Goal: Task Accomplishment & Management: Complete application form

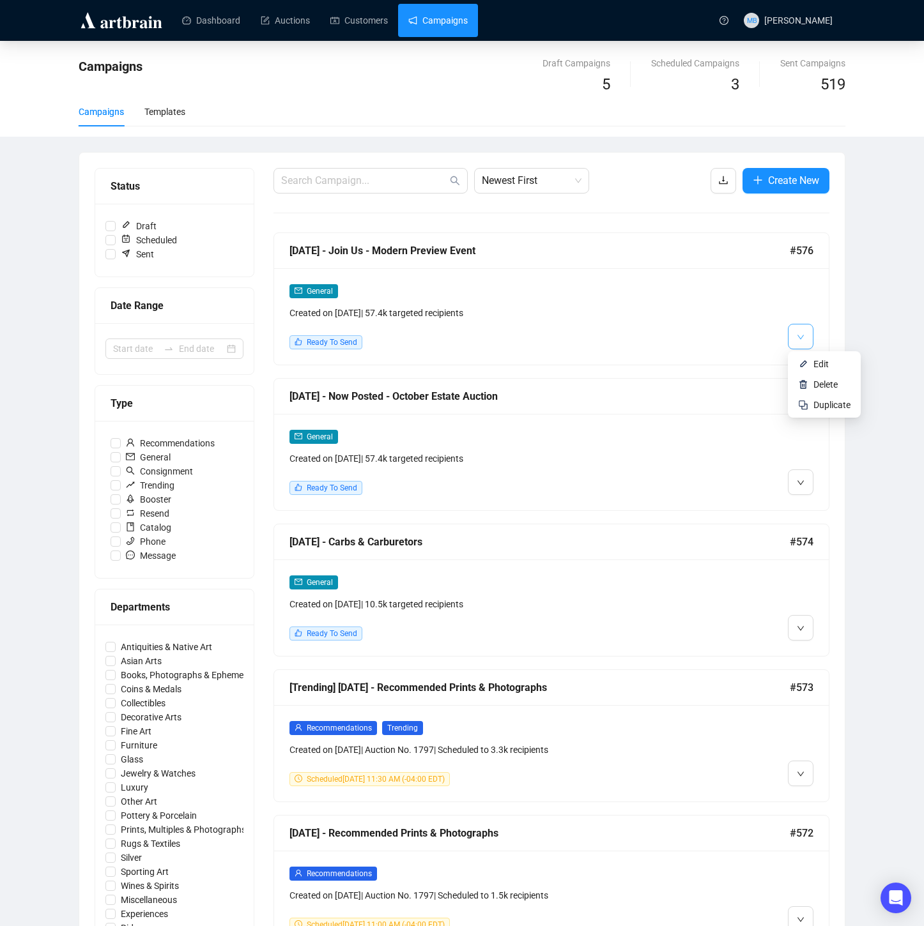
click at [811, 335] on button "button" at bounding box center [801, 337] width 26 height 26
click at [701, 320] on div at bounding box center [746, 317] width 133 height 66
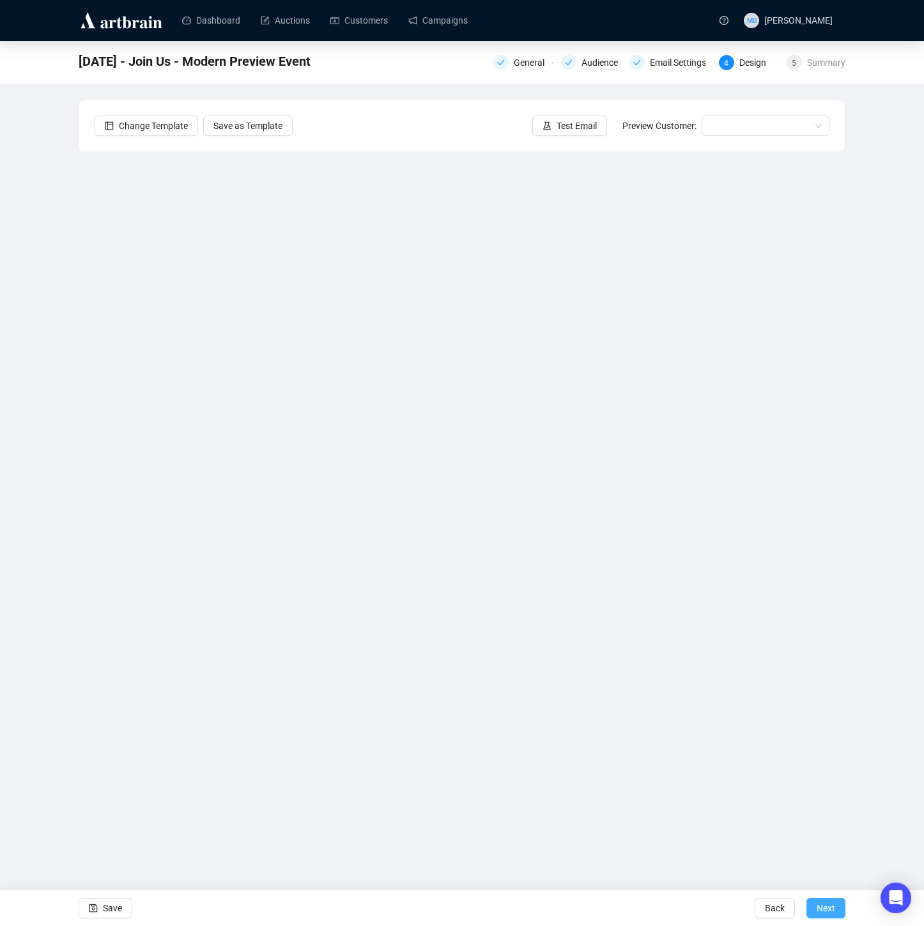
click at [830, 913] on span "Next" at bounding box center [826, 909] width 19 height 36
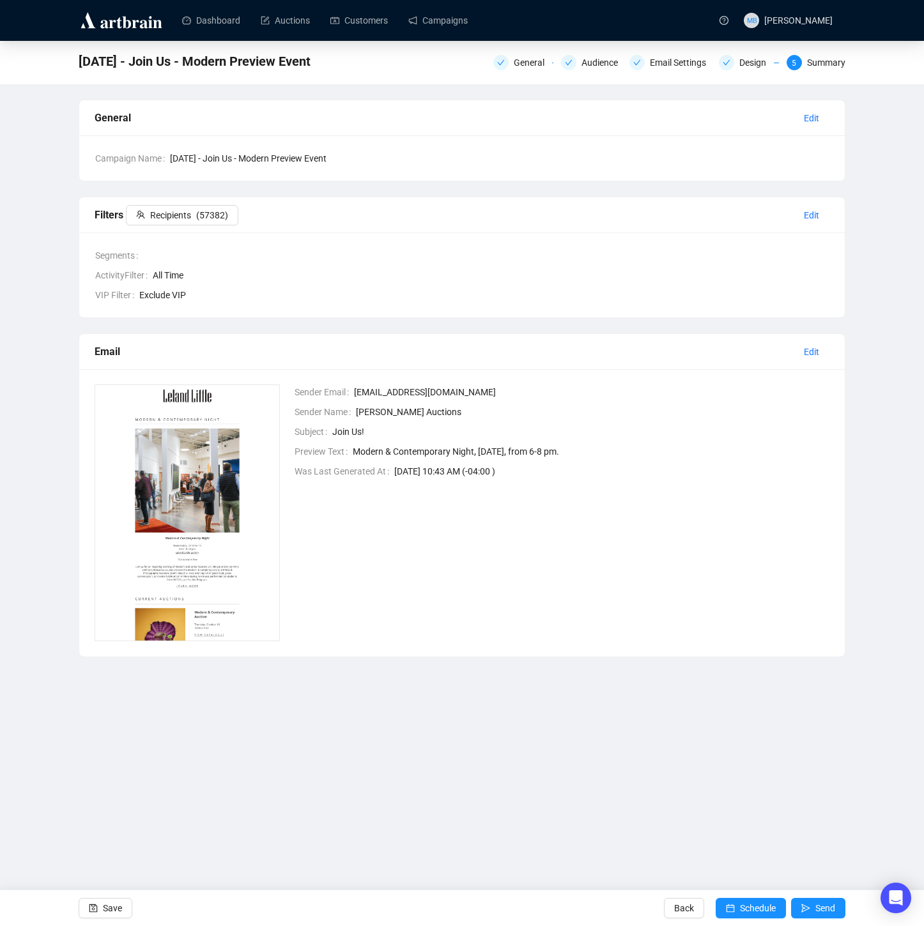
click at [679, 909] on span "Back" at bounding box center [684, 909] width 20 height 36
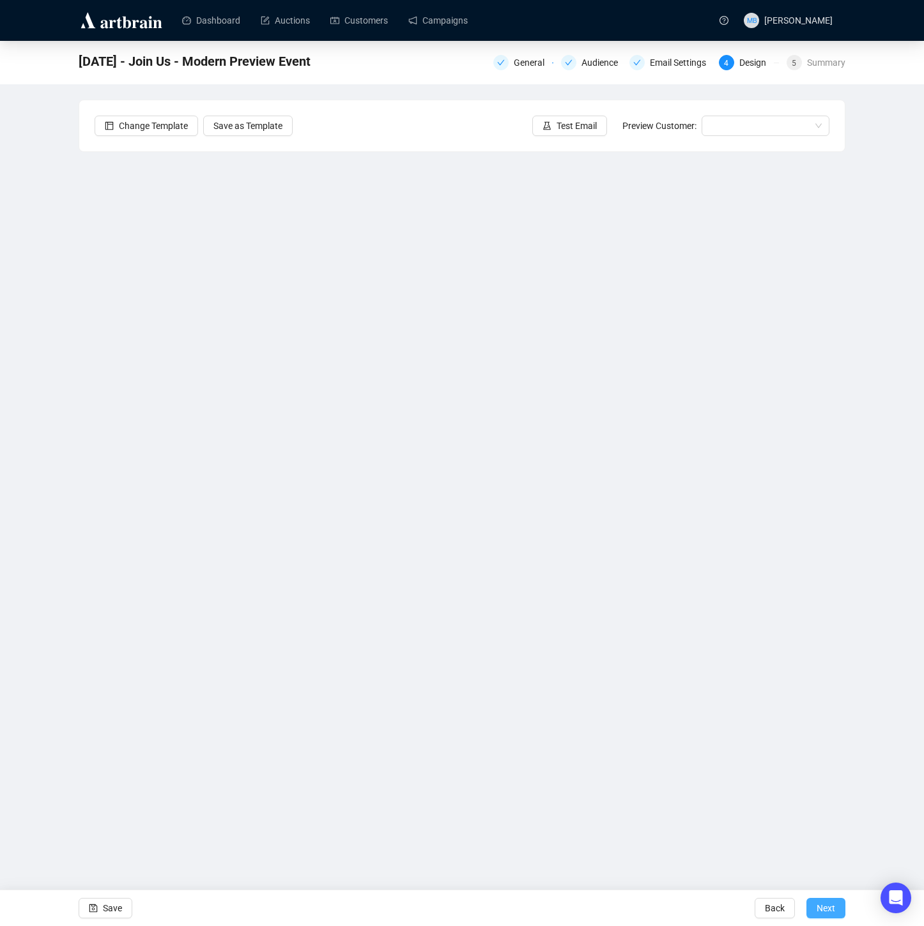
click at [830, 907] on span "Next" at bounding box center [826, 909] width 19 height 36
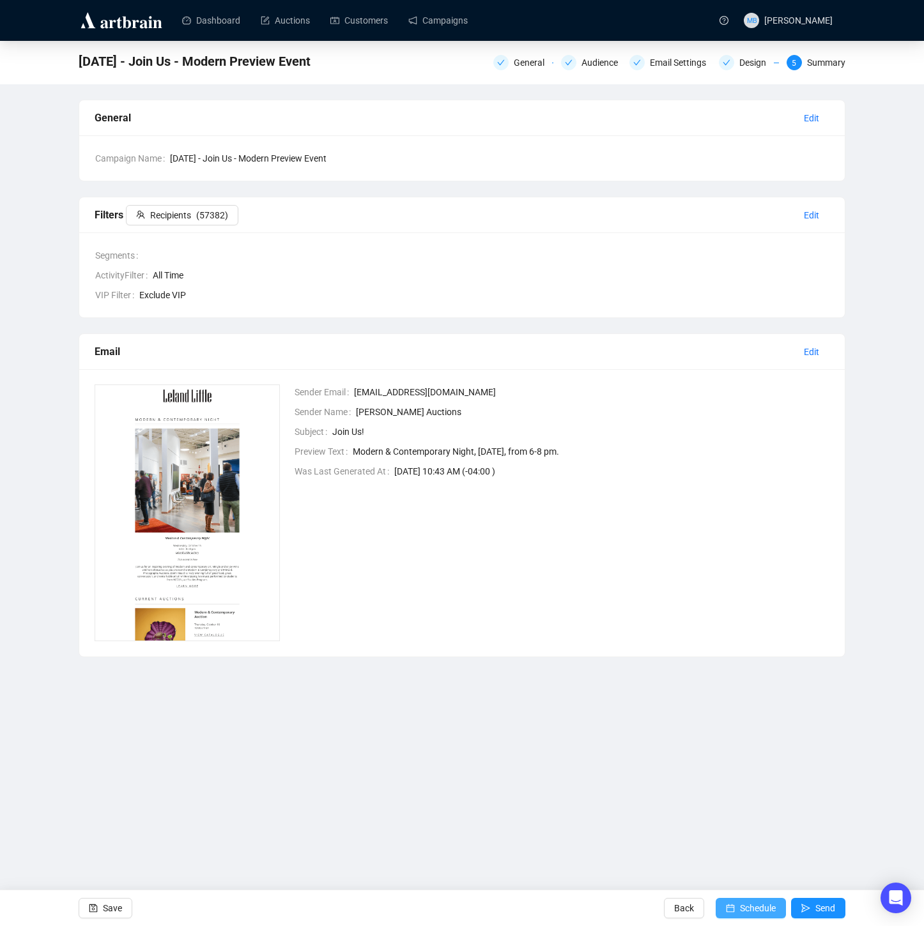
click at [741, 910] on span "Schedule" at bounding box center [758, 909] width 36 height 36
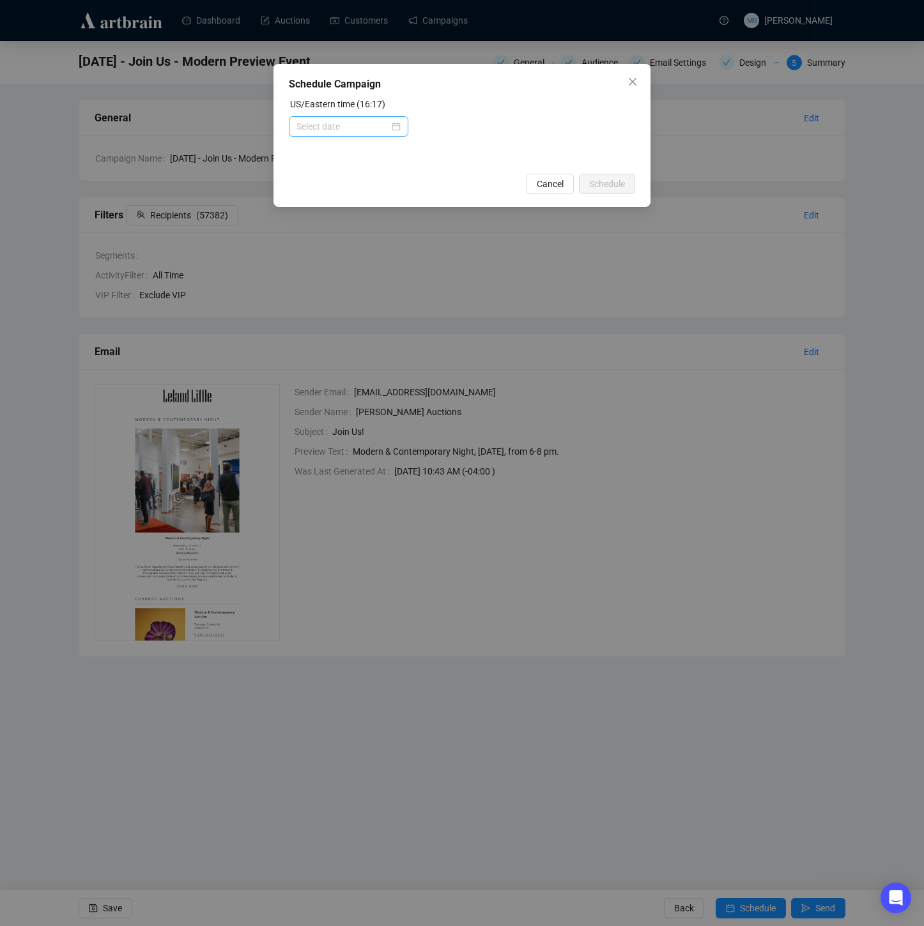
click at [392, 127] on div at bounding box center [348, 126] width 104 height 14
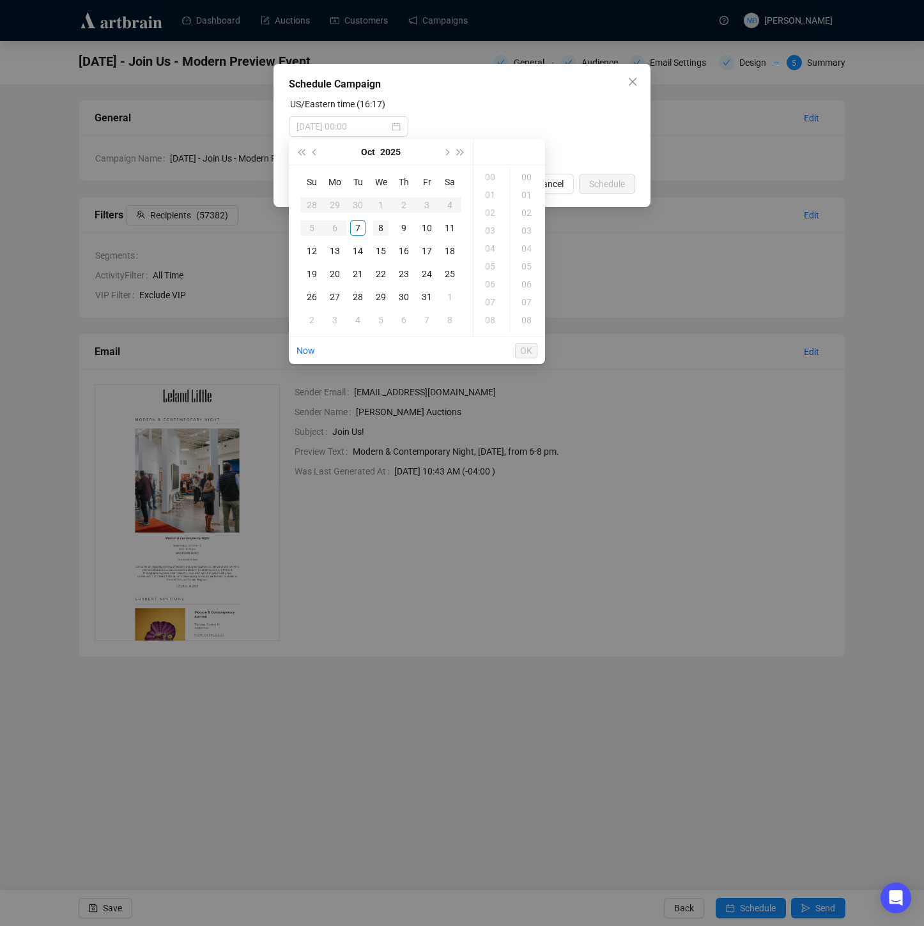
click at [382, 226] on div "8" at bounding box center [380, 227] width 15 height 15
click at [490, 305] on div "09" at bounding box center [491, 311] width 31 height 18
type input "[DATE] 09:00"
click at [531, 354] on span "OK" at bounding box center [526, 351] width 12 height 24
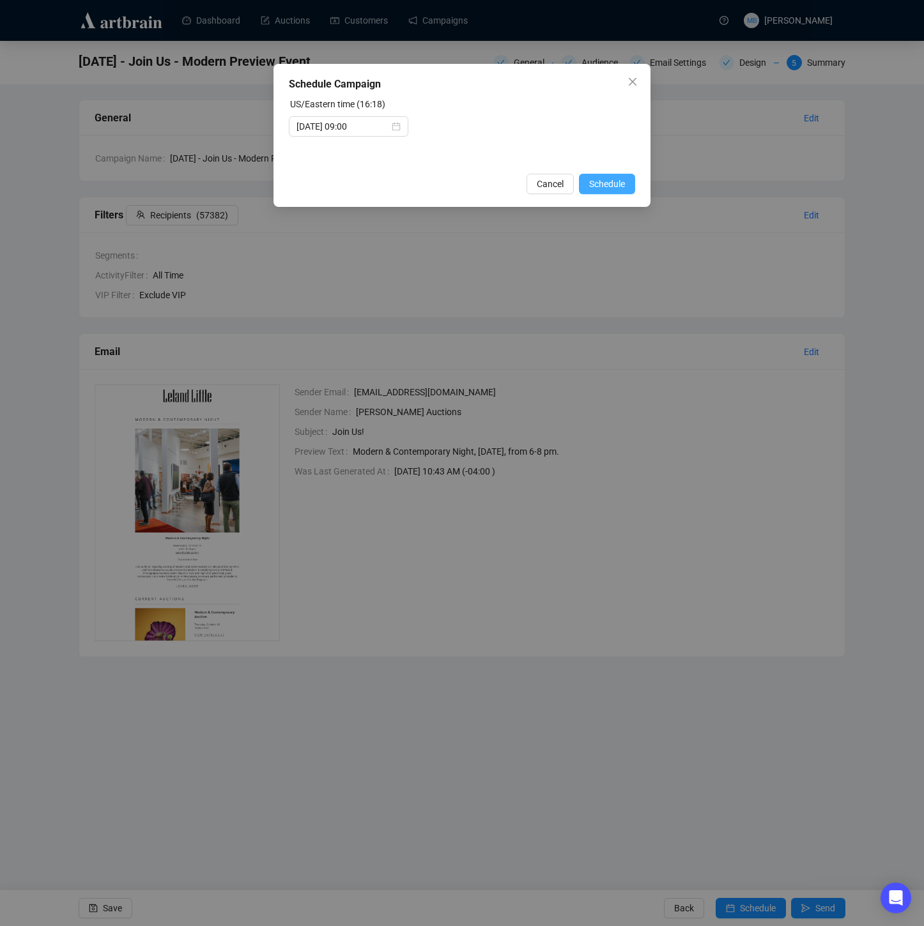
click at [604, 185] on span "Schedule" at bounding box center [607, 184] width 36 height 14
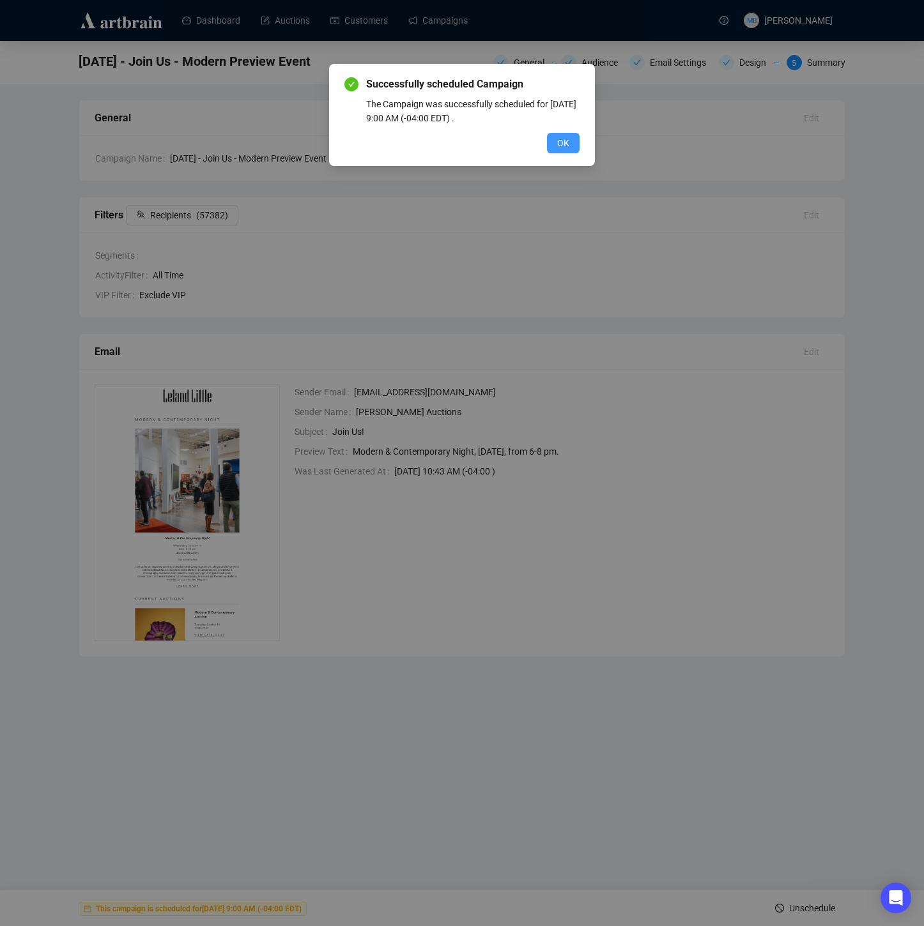
click at [562, 147] on span "OK" at bounding box center [563, 143] width 12 height 14
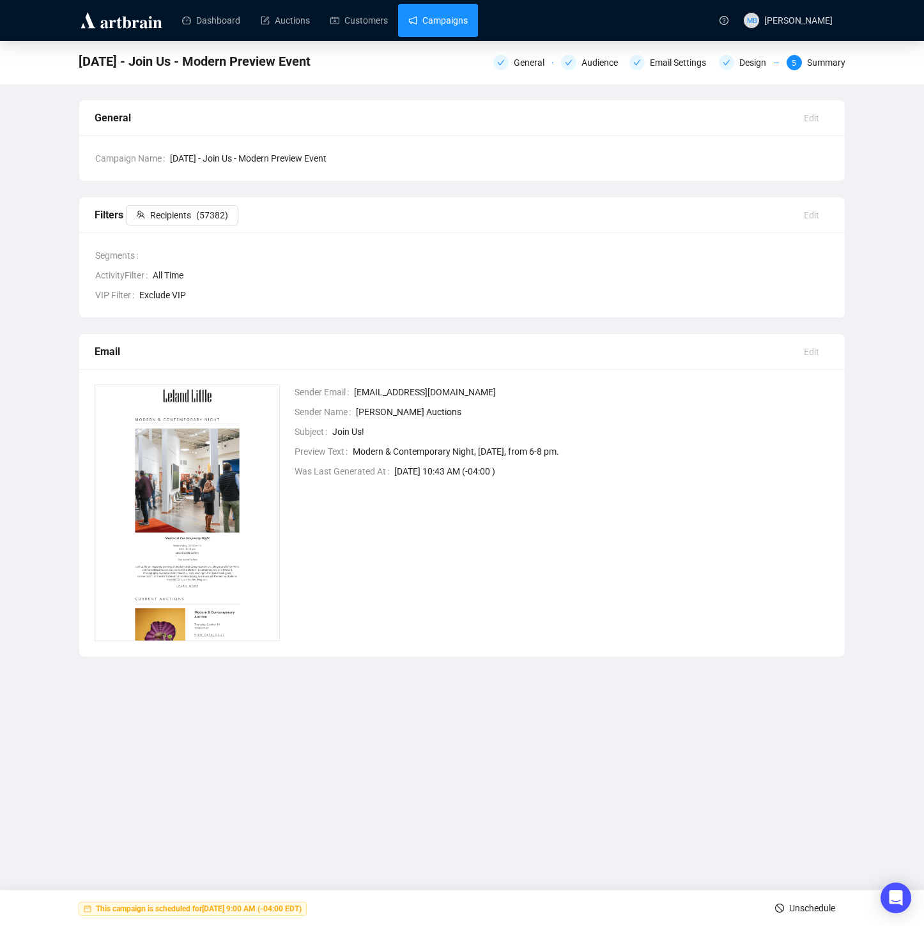
click at [459, 13] on link "Campaigns" at bounding box center [437, 20] width 59 height 33
